Goal: Information Seeking & Learning: Learn about a topic

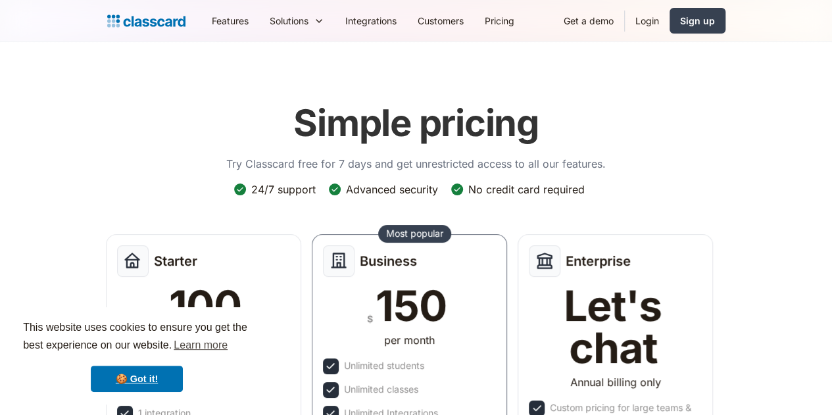
click at [107, 26] on img at bounding box center [146, 21] width 78 height 18
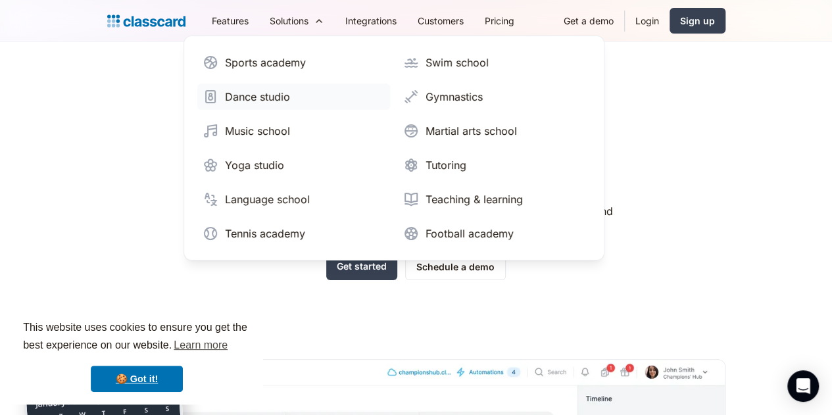
click at [225, 99] on div "Dance studio" at bounding box center [257, 97] width 65 height 16
